Goal: Check status

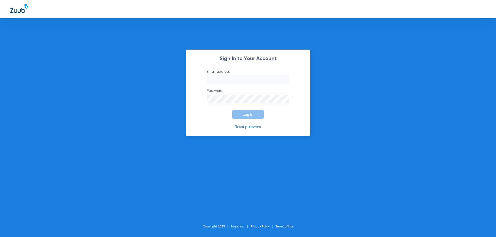
type input "[EMAIL_ADDRESS][DOMAIN_NAME]"
click at [250, 116] on span "Log In" at bounding box center [248, 115] width 11 height 4
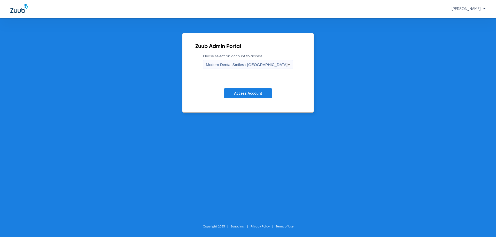
click at [286, 64] on icon at bounding box center [289, 65] width 6 height 6
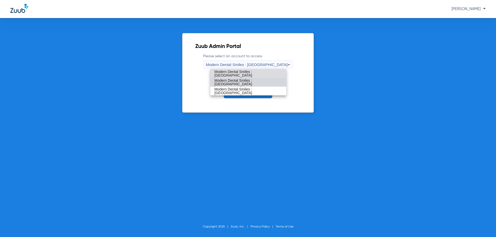
click at [259, 82] on span "Modern Dental Smiles : [GEOGRAPHIC_DATA]" at bounding box center [248, 82] width 68 height 7
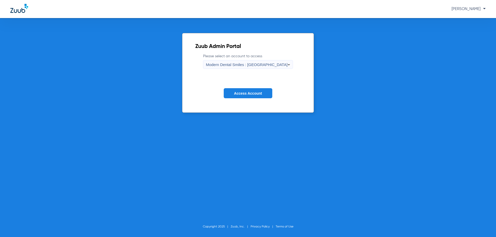
click at [242, 93] on span "Access Account" at bounding box center [248, 93] width 28 height 4
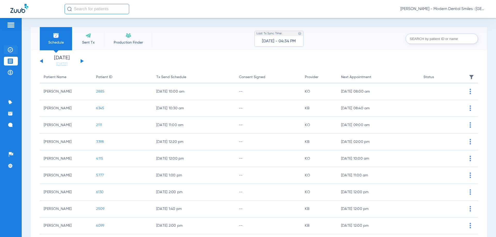
click at [11, 50] on img at bounding box center [10, 49] width 5 height 5
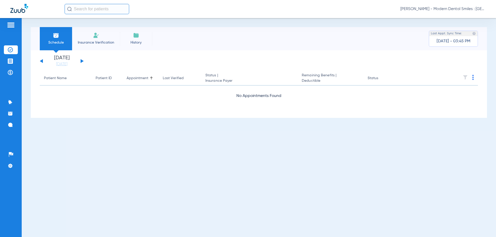
click at [82, 62] on button at bounding box center [82, 61] width 3 height 4
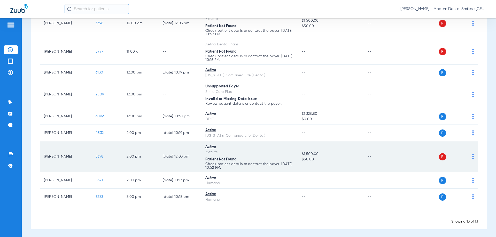
scroll to position [160, 0]
